Goal: Task Accomplishment & Management: Use online tool/utility

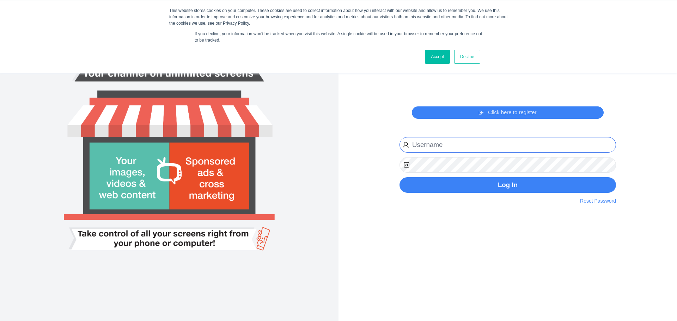
type input "[EMAIL_ADDRESS][DOMAIN_NAME]"
drag, startPoint x: 432, startPoint y: 52, endPoint x: 446, endPoint y: 71, distance: 24.0
click at [433, 52] on link "Accept" at bounding box center [437, 57] width 25 height 14
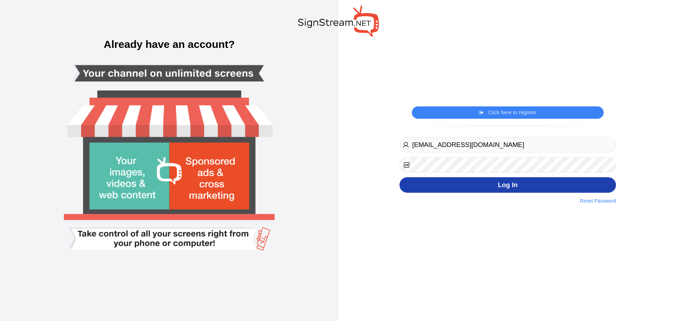
click at [552, 179] on button "Log In" at bounding box center [507, 185] width 216 height 16
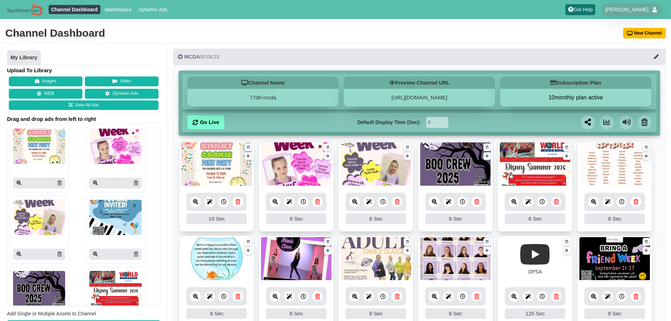
click at [321, 204] on link at bounding box center [317, 202] width 11 height 11
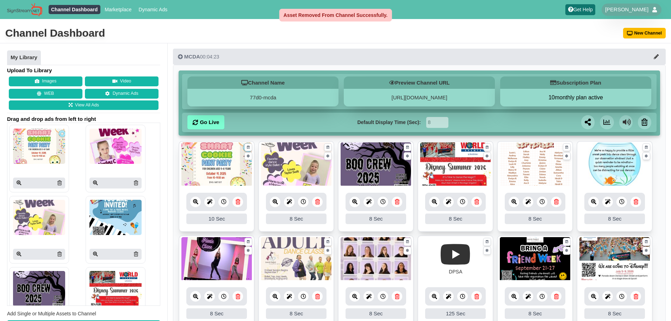
click at [321, 204] on link at bounding box center [317, 202] width 11 height 11
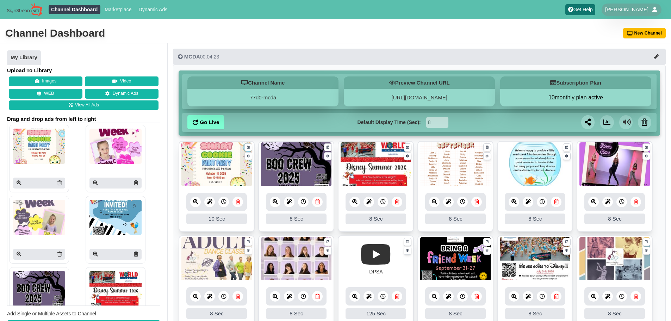
click at [657, 56] on icon at bounding box center [656, 56] width 5 height 5
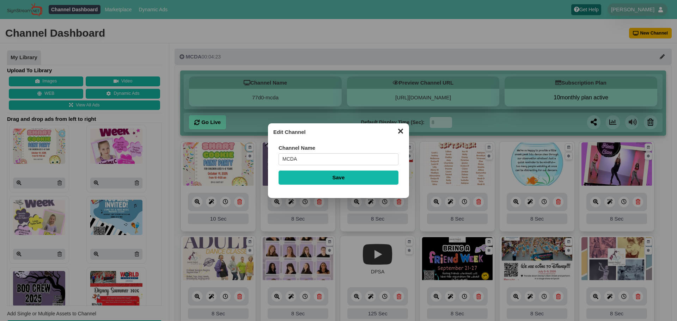
click at [400, 133] on button "✕" at bounding box center [400, 130] width 14 height 11
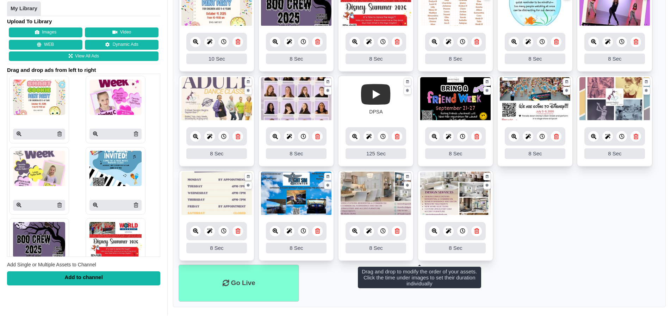
scroll to position [163, 0]
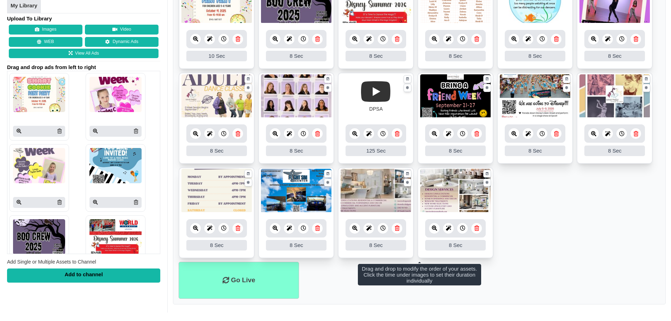
click at [545, 208] on ul "10 10 Sec Fade In Scale In Swirl In Slide In Slide Elliptic Roll In Swing In Sa…" at bounding box center [420, 120] width 482 height 284
drag, startPoint x: 545, startPoint y: 209, endPoint x: 526, endPoint y: 209, distance: 18.7
click at [526, 209] on ul "10 10 Sec Fade In Scale In Swirl In Slide In Slide Elliptic Roll In Swing In Sa…" at bounding box center [420, 120] width 482 height 284
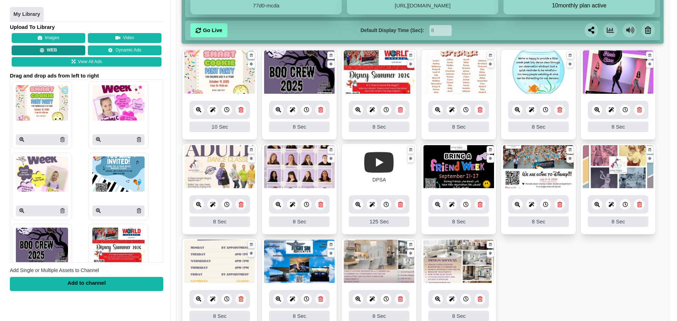
scroll to position [0, 0]
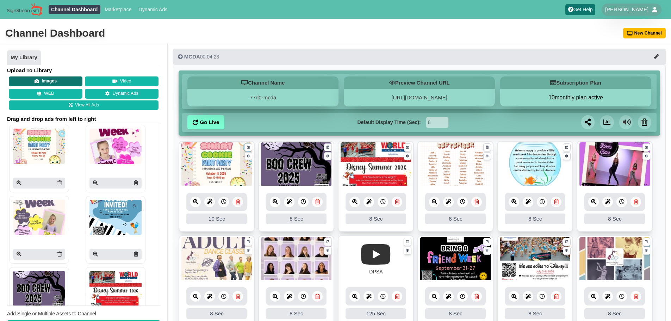
click at [50, 82] on button "Images" at bounding box center [46, 81] width 74 height 10
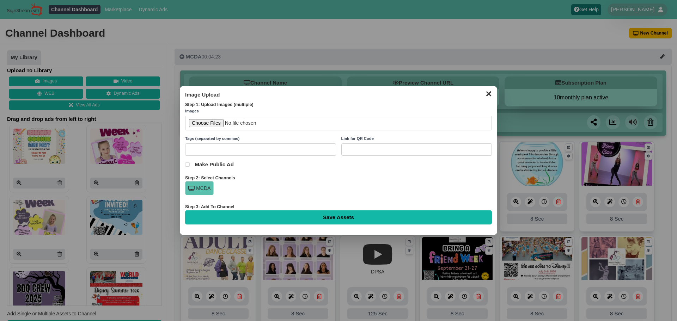
click at [216, 122] on input "file" at bounding box center [338, 123] width 307 height 14
type input "C:\fakepath\Dancer Of Week 2025-2026 (1).jpg"
click at [346, 212] on input "Save Assets" at bounding box center [338, 217] width 307 height 14
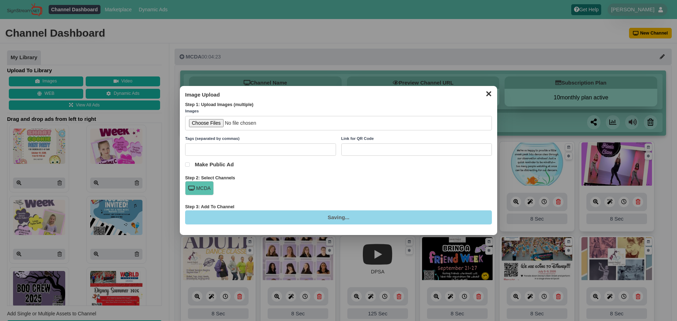
type input "Saving..."
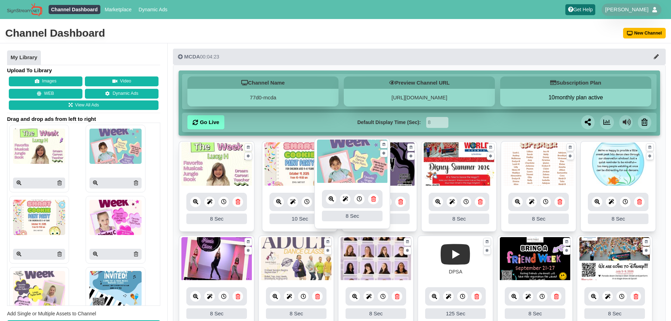
drag, startPoint x: 279, startPoint y: 170, endPoint x: 335, endPoint y: 168, distance: 56.1
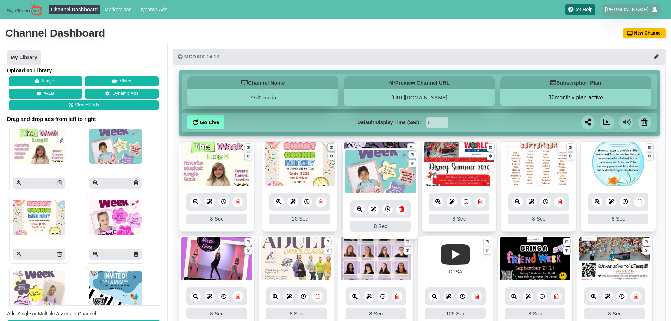
drag, startPoint x: 310, startPoint y: 171, endPoint x: 392, endPoint y: 178, distance: 82.7
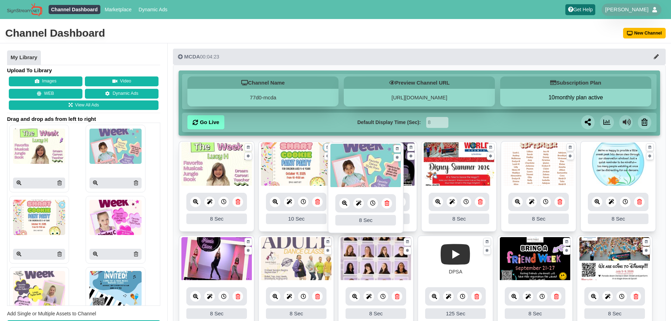
drag, startPoint x: 301, startPoint y: 170, endPoint x: 370, endPoint y: 170, distance: 69.1
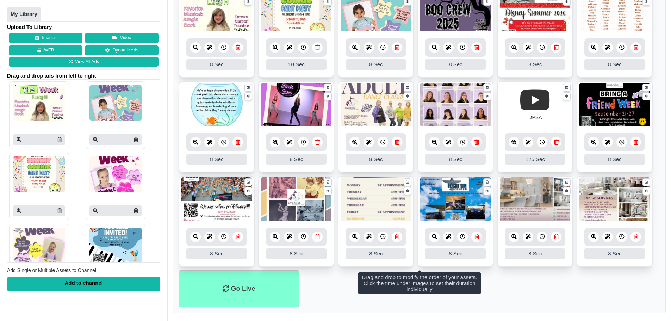
scroll to position [163, 0]
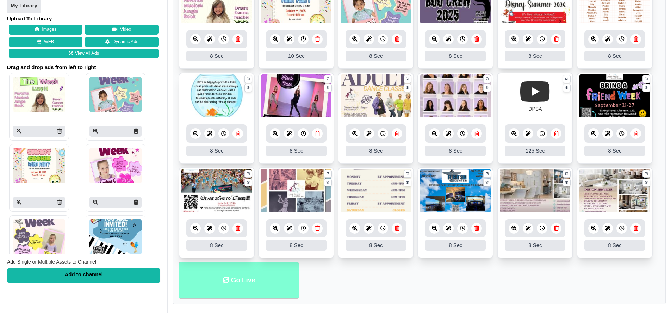
click at [290, 264] on li "Go Live" at bounding box center [239, 280] width 121 height 37
